Goal: Task Accomplishment & Management: Manage account settings

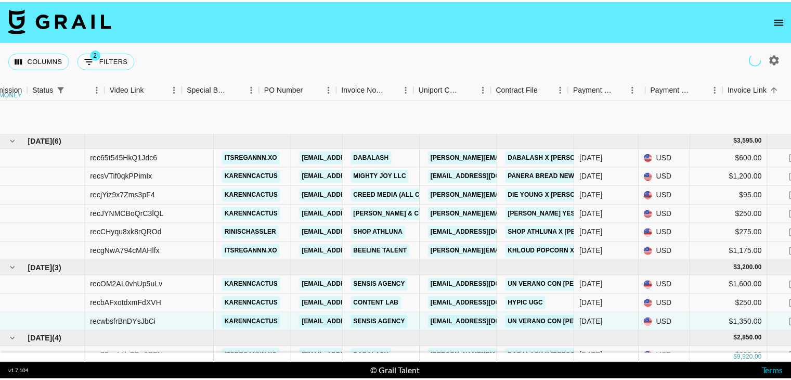
scroll to position [75, 877]
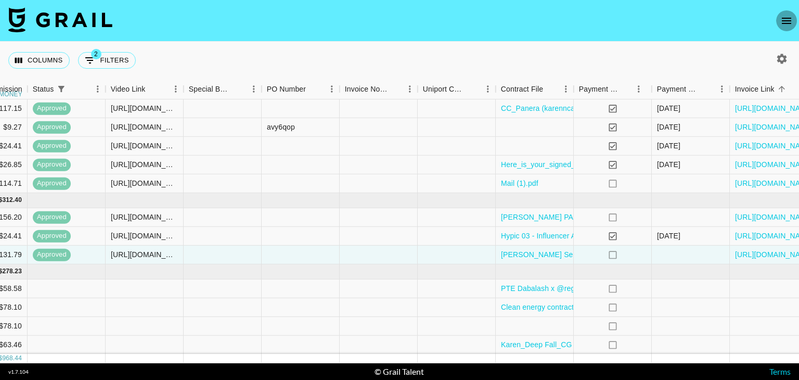
click at [786, 19] on icon "open drawer" at bounding box center [786, 21] width 12 height 12
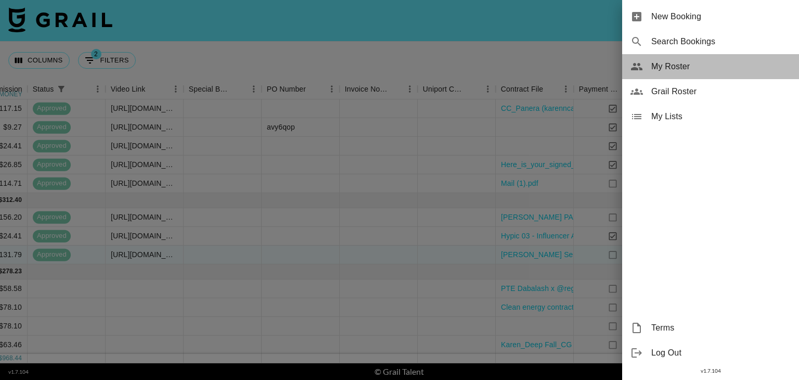
click at [699, 61] on span "My Roster" at bounding box center [720, 66] width 139 height 12
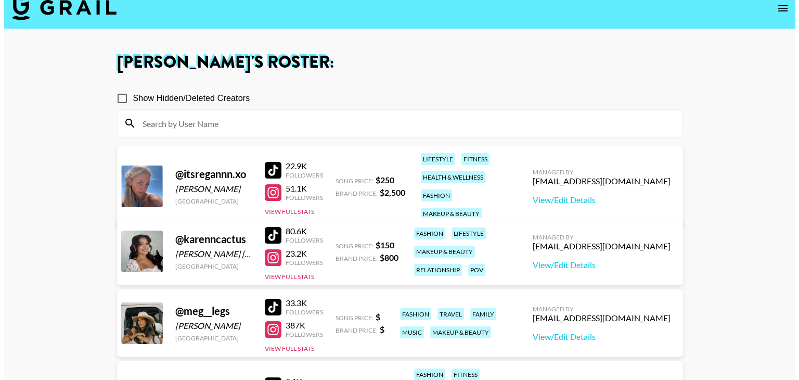
scroll to position [16, 0]
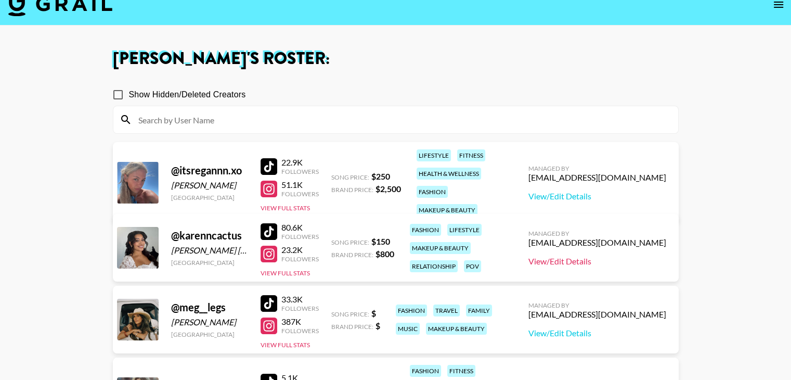
click at [567, 263] on link "View/Edit Details" at bounding box center [597, 261] width 138 height 10
click at [780, 4] on icon "open drawer" at bounding box center [778, 5] width 9 height 6
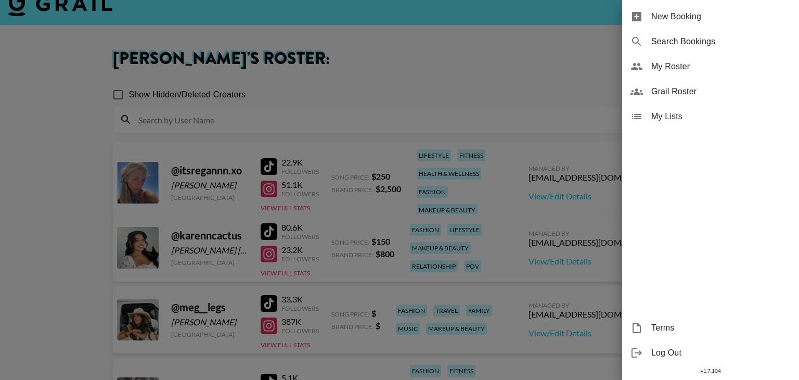
click at [253, 75] on div at bounding box center [399, 190] width 799 height 380
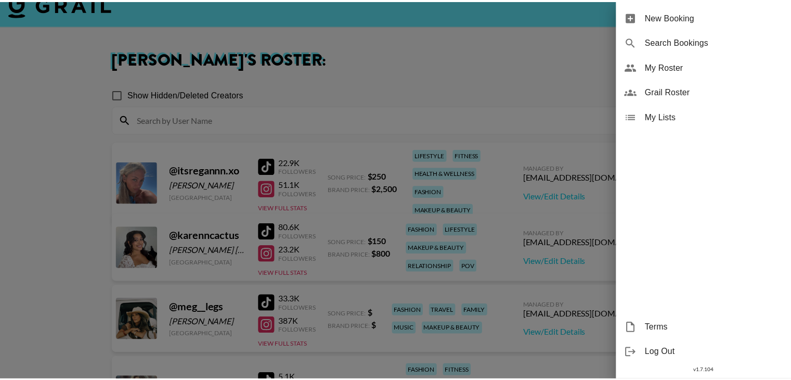
scroll to position [10, 0]
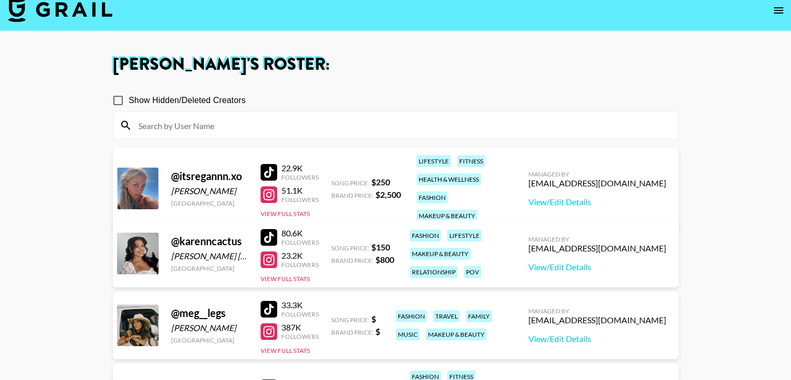
click at [25, 28] on nav at bounding box center [395, 11] width 791 height 42
click at [19, 16] on img at bounding box center [60, 9] width 104 height 25
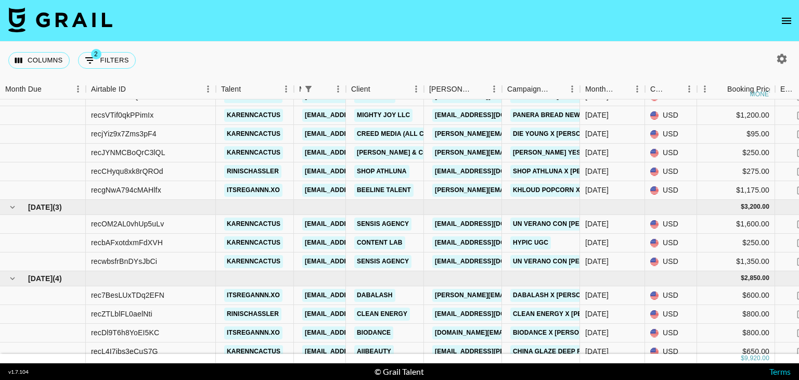
scroll to position [75, 0]
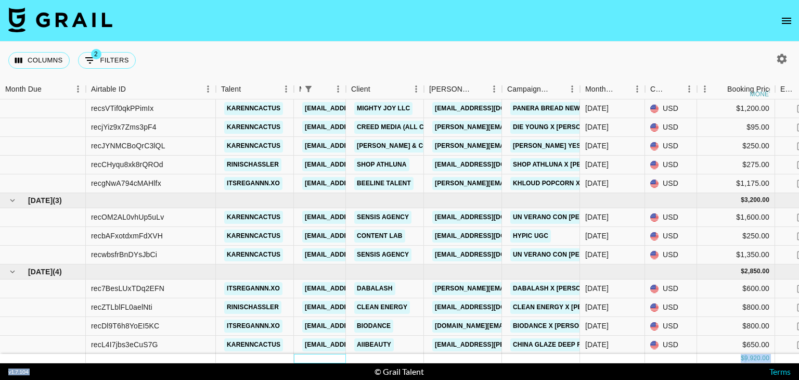
drag, startPoint x: 313, startPoint y: 353, endPoint x: 358, endPoint y: 376, distance: 50.7
click at [358, 376] on section "Columns 2 Filters + Booking Month Due Airtable ID Talent Manager Client Booker …" at bounding box center [399, 190] width 799 height 380
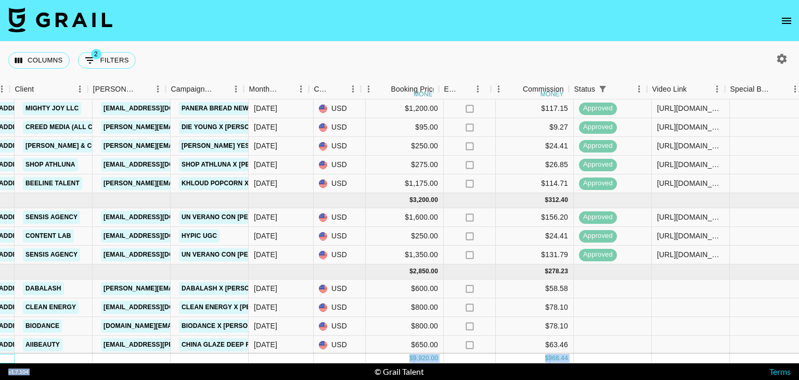
scroll to position [75, 336]
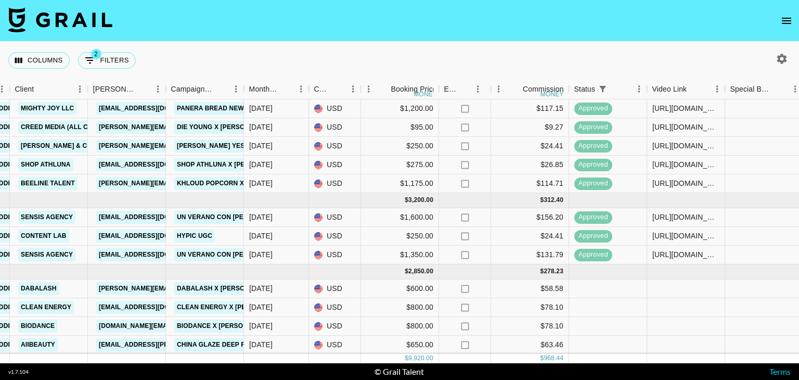
click at [602, 368] on footer "v 1.7.104 © Grail Talent Terms" at bounding box center [399, 371] width 799 height 17
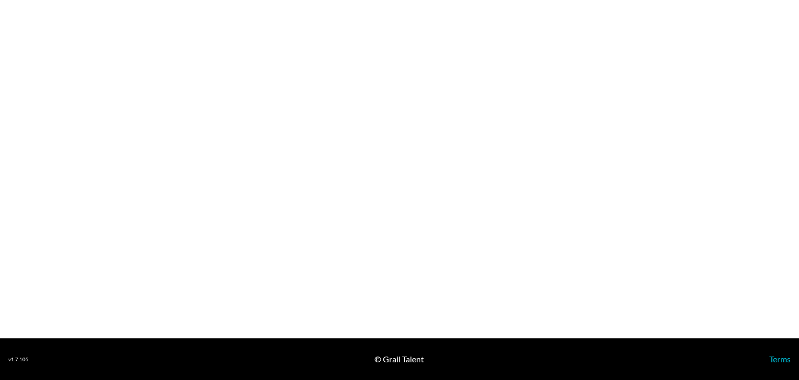
select select "USD"
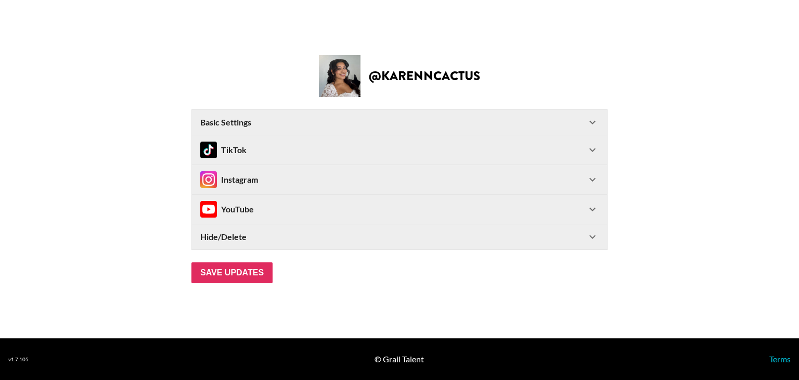
click at [598, 180] on icon at bounding box center [592, 179] width 12 height 12
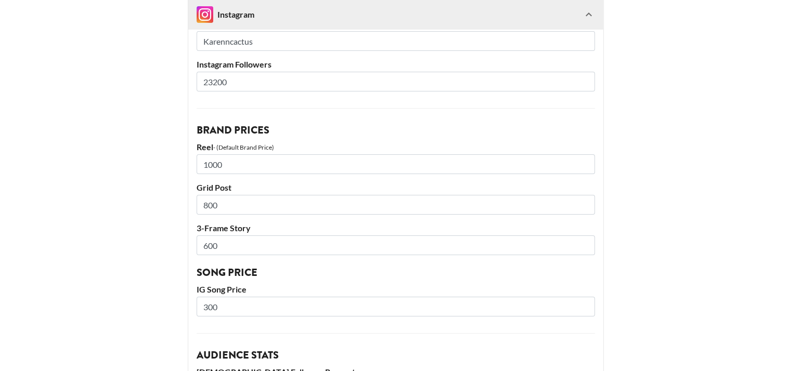
scroll to position [165, 0]
click at [769, 188] on main "@ karenncactus Basic Settings Airtable ID: recO8KHzq3ocT80g8 Manager(s) [EMAIL_…" at bounding box center [395, 279] width 774 height 856
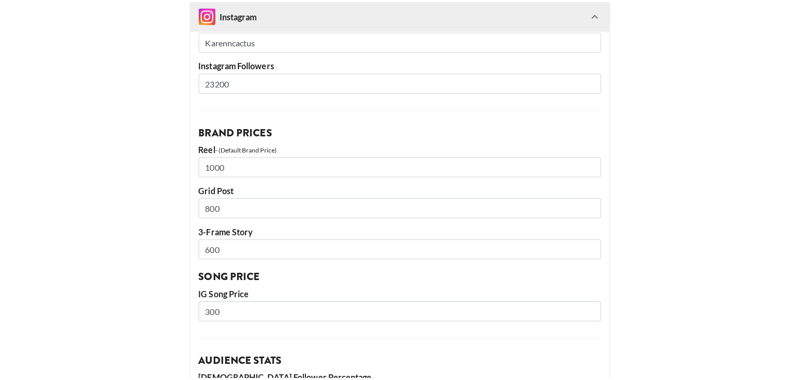
scroll to position [0, 0]
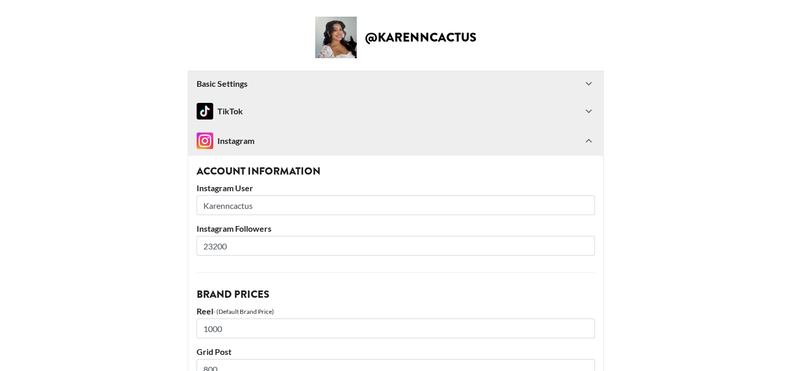
click at [582, 143] on div "Instagram" at bounding box center [390, 141] width 386 height 17
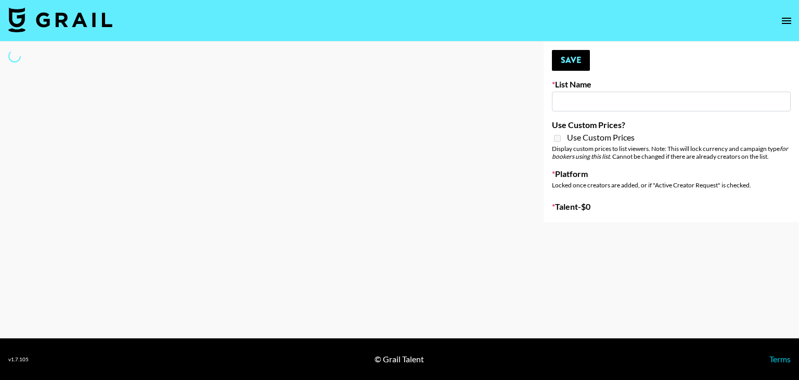
drag, startPoint x: 314, startPoint y: 176, endPoint x: 303, endPoint y: 162, distance: 18.2
click at [303, 162] on div at bounding box center [263, 132] width 527 height 180
type input "**Noschinko UGC**"
checkbox input "true"
select select "Brand"
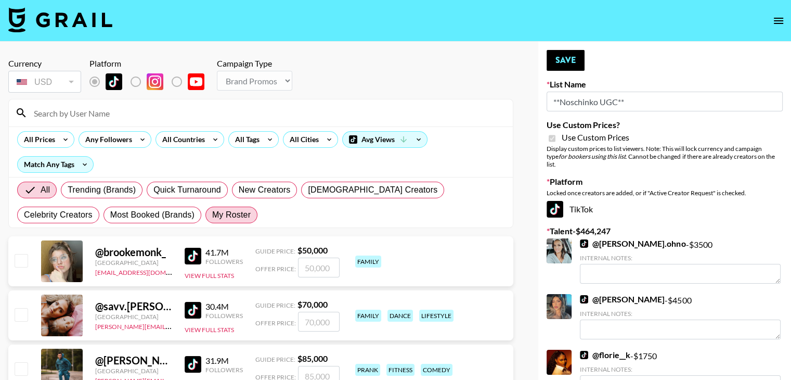
click at [212, 219] on span "My Roster" at bounding box center [231, 215] width 38 height 12
click at [212, 215] on input "My Roster" at bounding box center [212, 215] width 0 height 0
radio input "true"
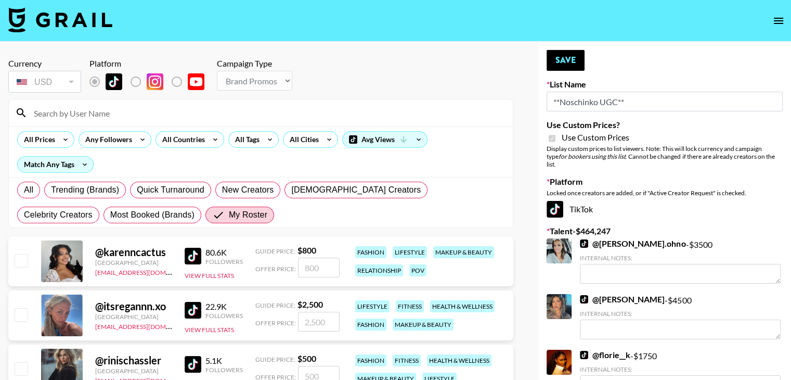
click at [24, 313] on input "checkbox" at bounding box center [21, 314] width 12 height 12
checkbox input "true"
type input "2500"
click at [18, 365] on input "checkbox" at bounding box center [21, 368] width 12 height 12
checkbox input "true"
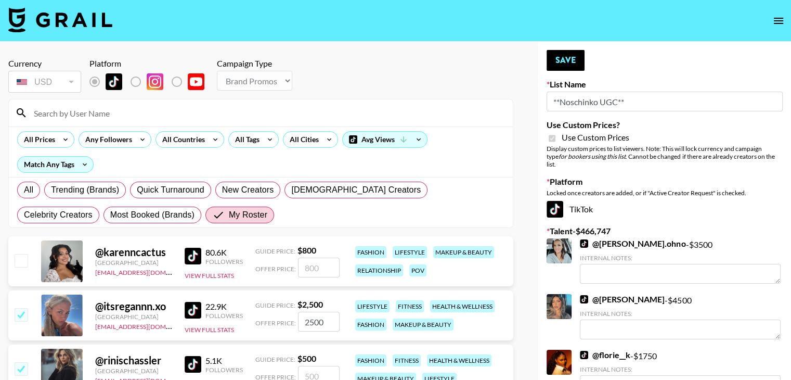
type input "500"
click at [560, 64] on button "Save" at bounding box center [566, 60] width 38 height 21
